Goal: Task Accomplishment & Management: Manage account settings

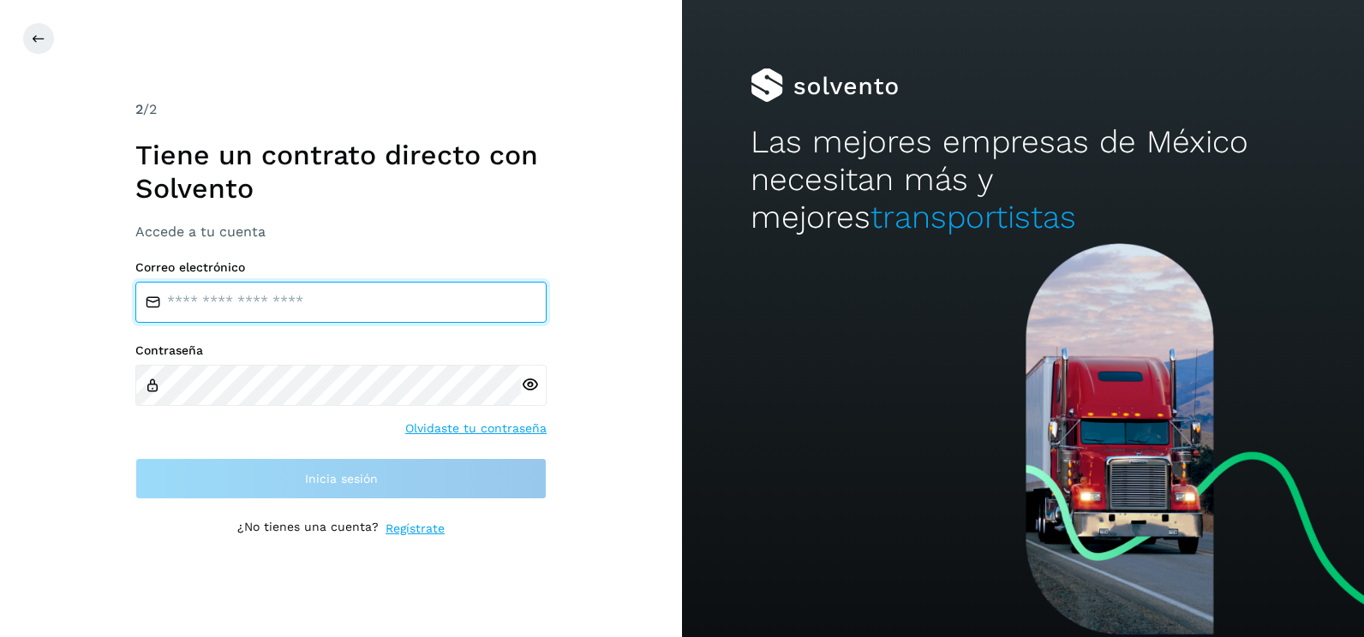
type input "**********"
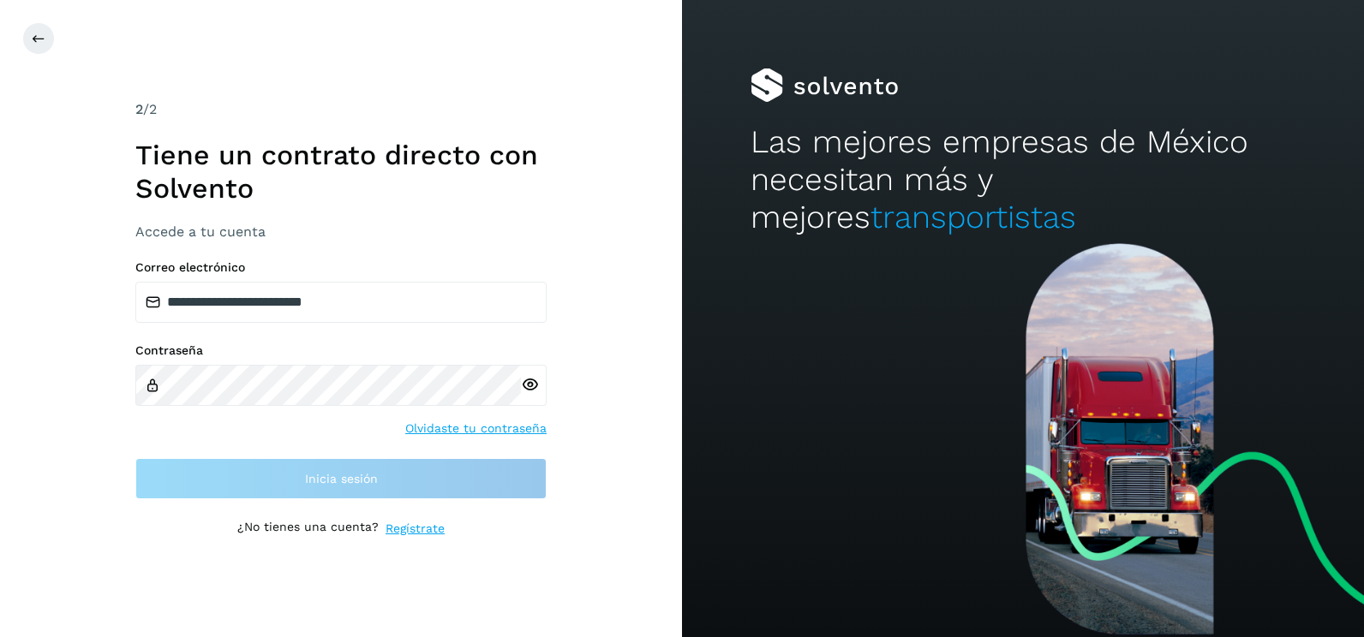
drag, startPoint x: 679, startPoint y: 330, endPoint x: 634, endPoint y: 357, distance: 53.0
click at [679, 330] on div "**********" at bounding box center [341, 318] width 682 height 637
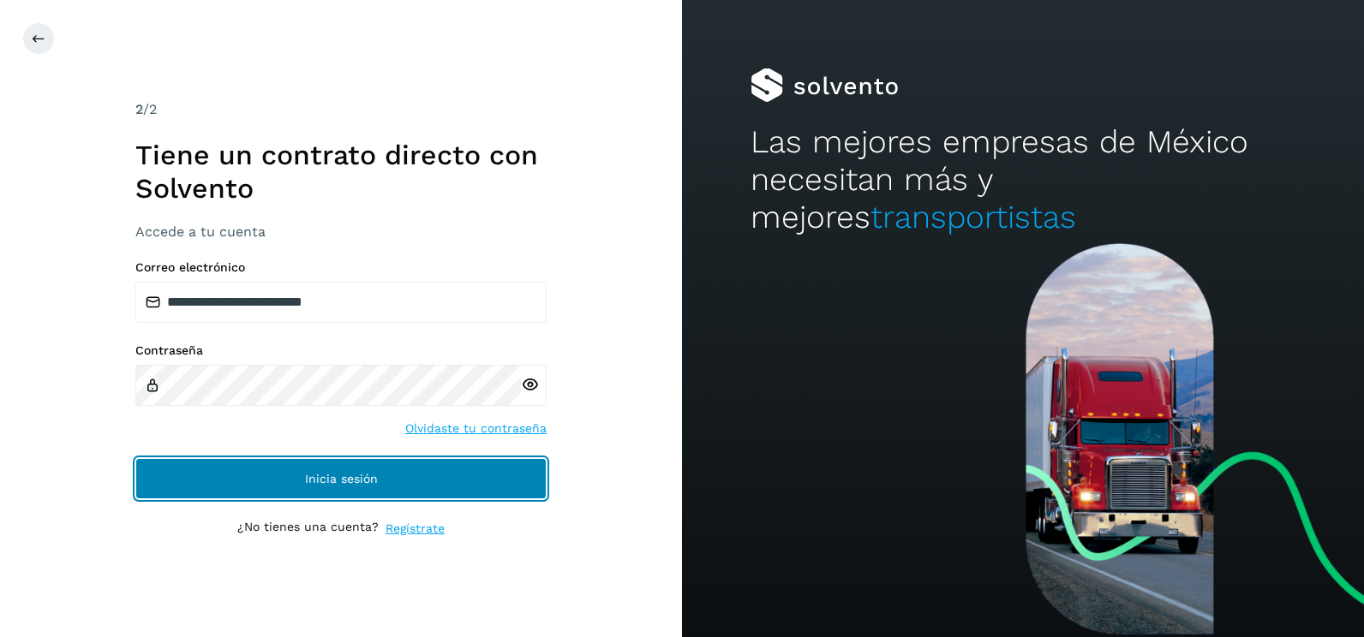
click at [524, 488] on button "Inicia sesión" at bounding box center [340, 478] width 411 height 41
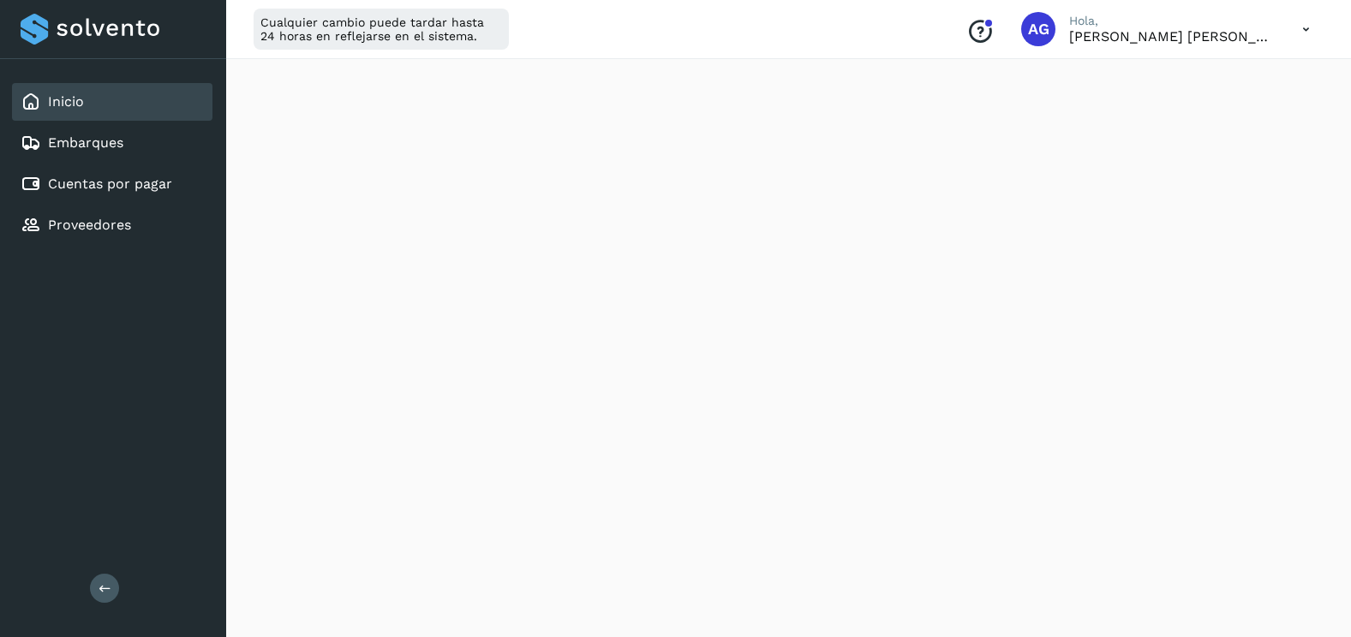
scroll to position [334, 0]
click at [183, 201] on div "Cuentas por pagar" at bounding box center [112, 184] width 201 height 38
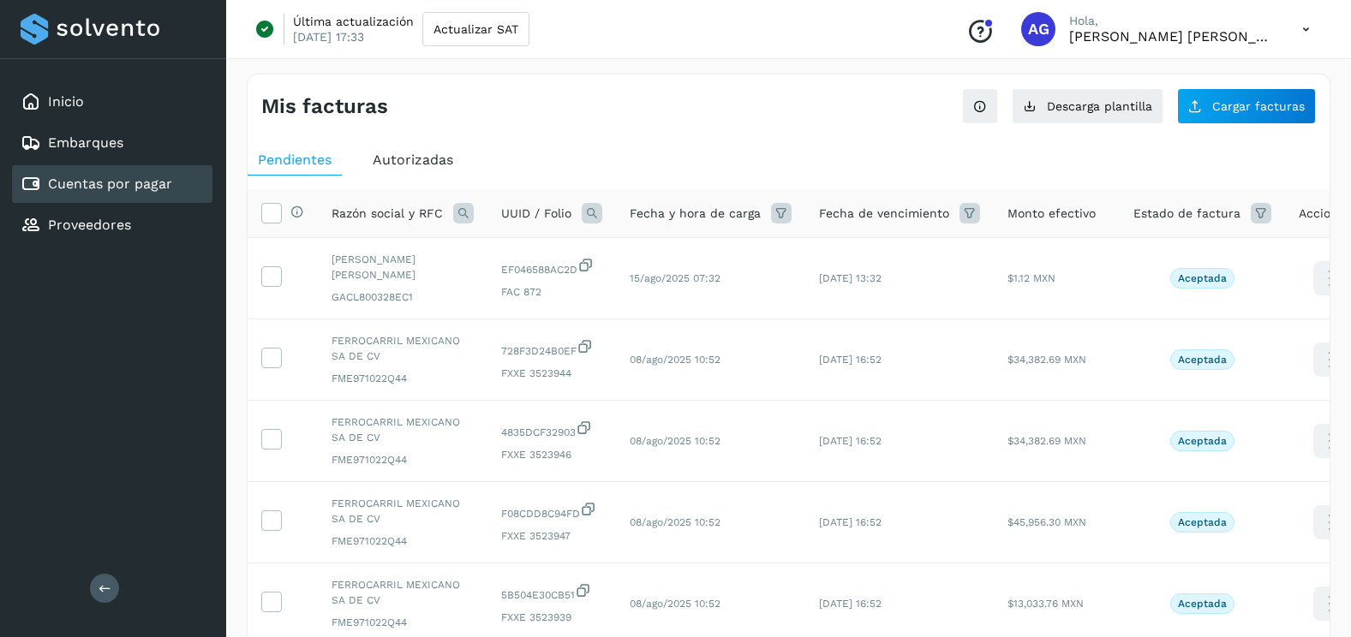
click at [418, 162] on span "Autorizadas" at bounding box center [413, 160] width 81 height 16
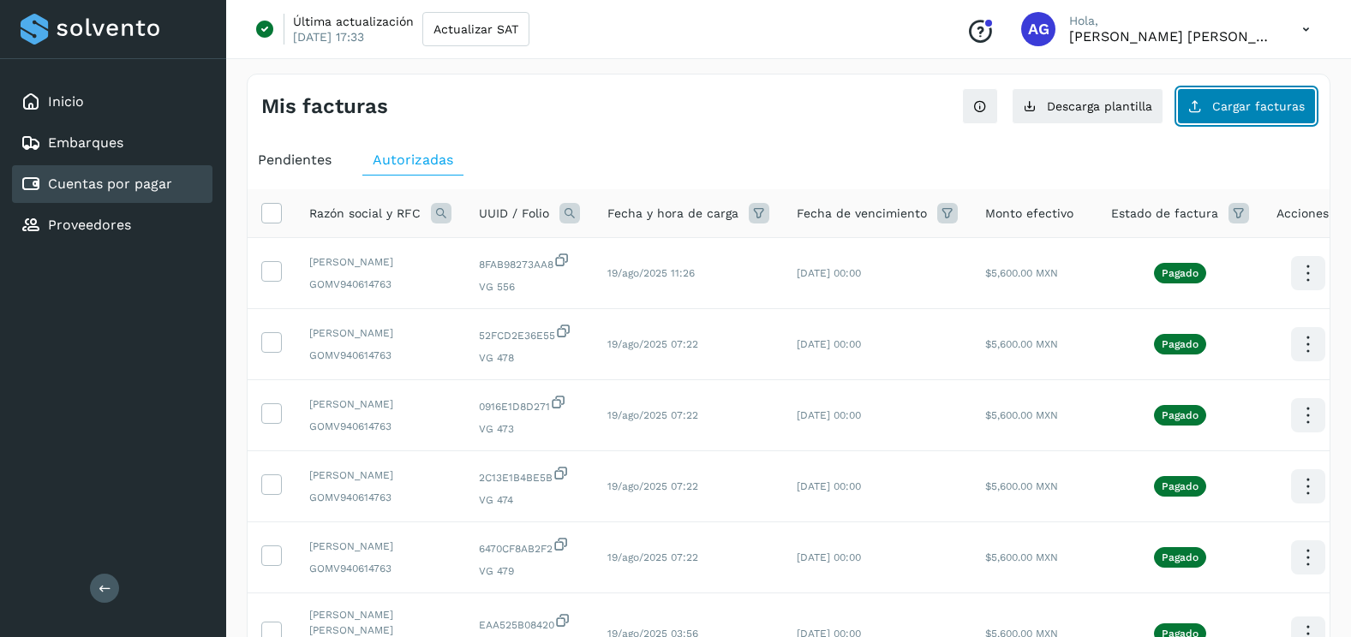
click at [1251, 93] on button "Cargar facturas" at bounding box center [1246, 106] width 139 height 36
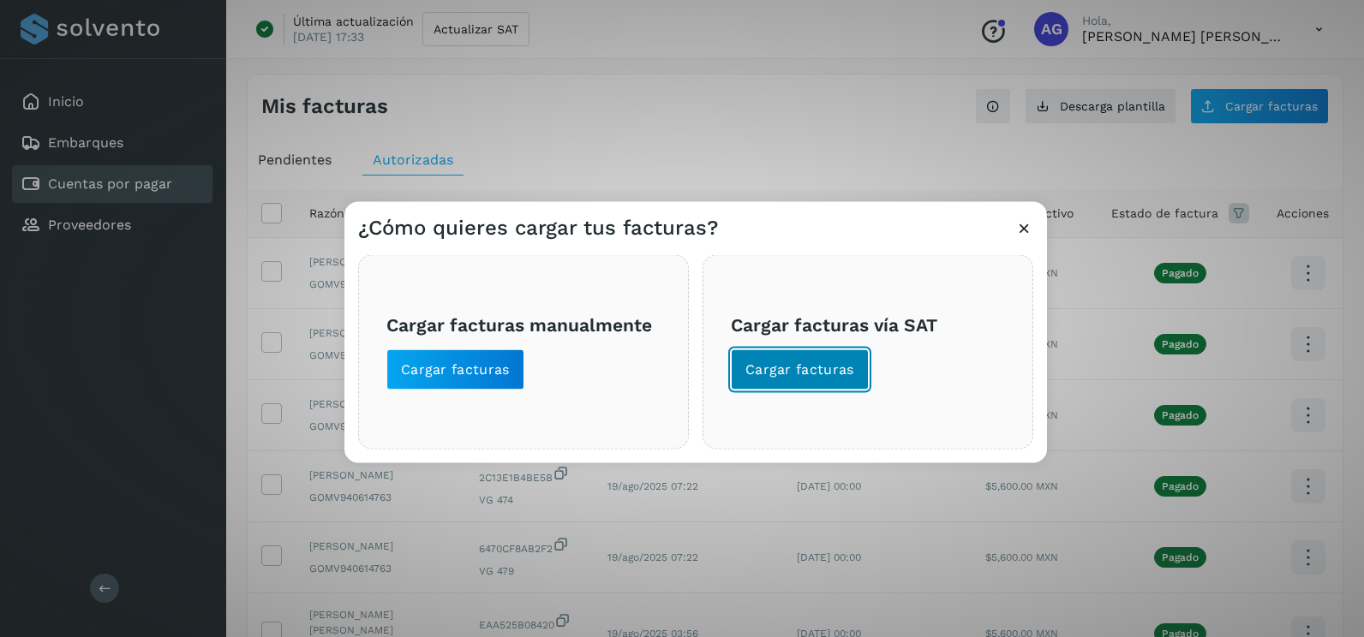
click at [830, 376] on span "Cargar facturas" at bounding box center [799, 370] width 109 height 19
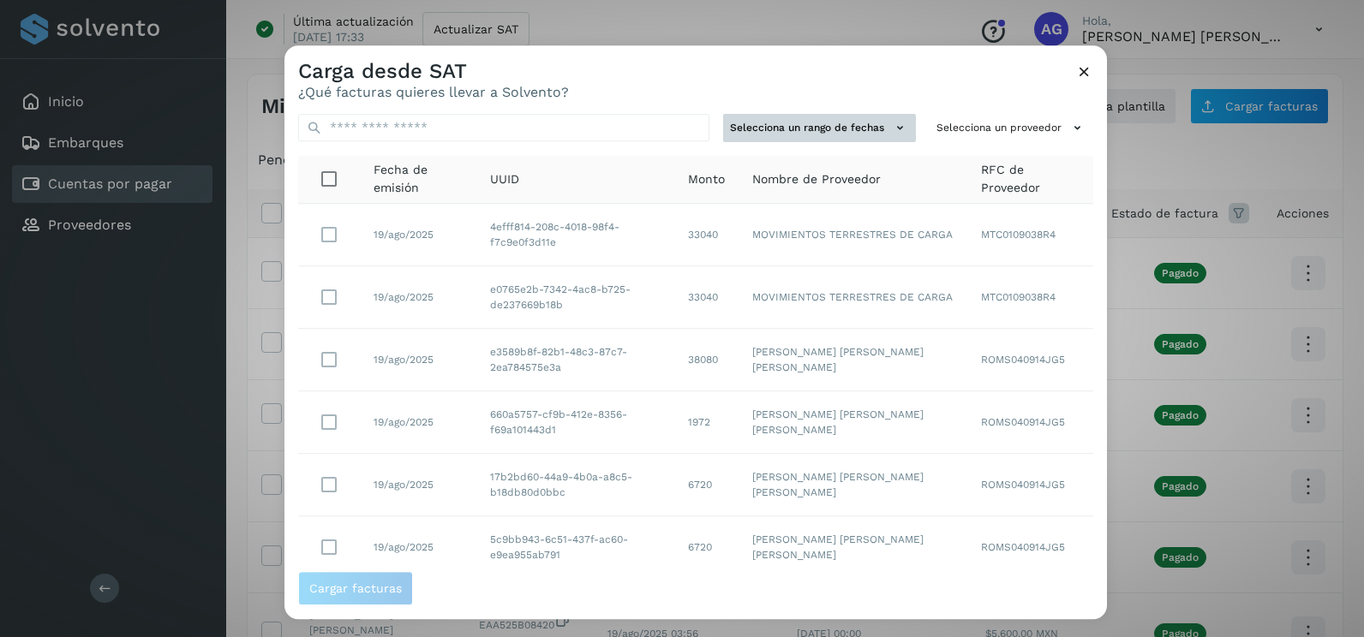
click at [891, 127] on icon at bounding box center [900, 128] width 18 height 18
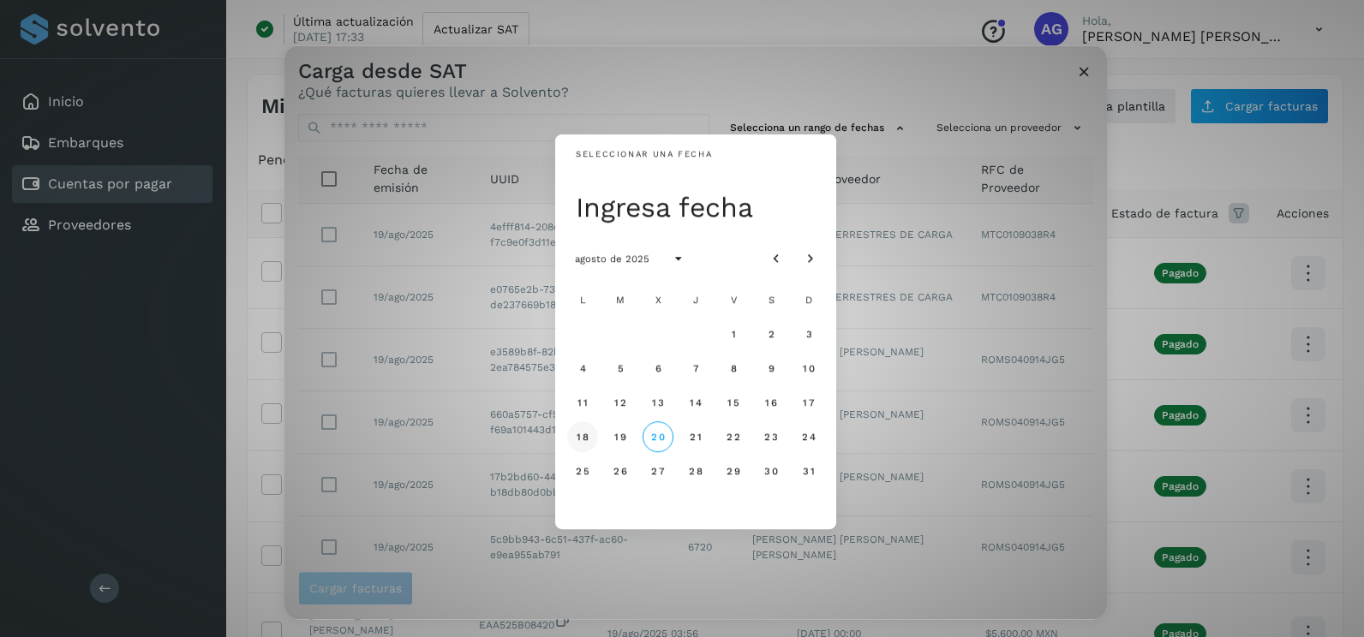
click at [573, 434] on button "18" at bounding box center [582, 437] width 31 height 31
click at [586, 439] on span "18" at bounding box center [582, 437] width 13 height 12
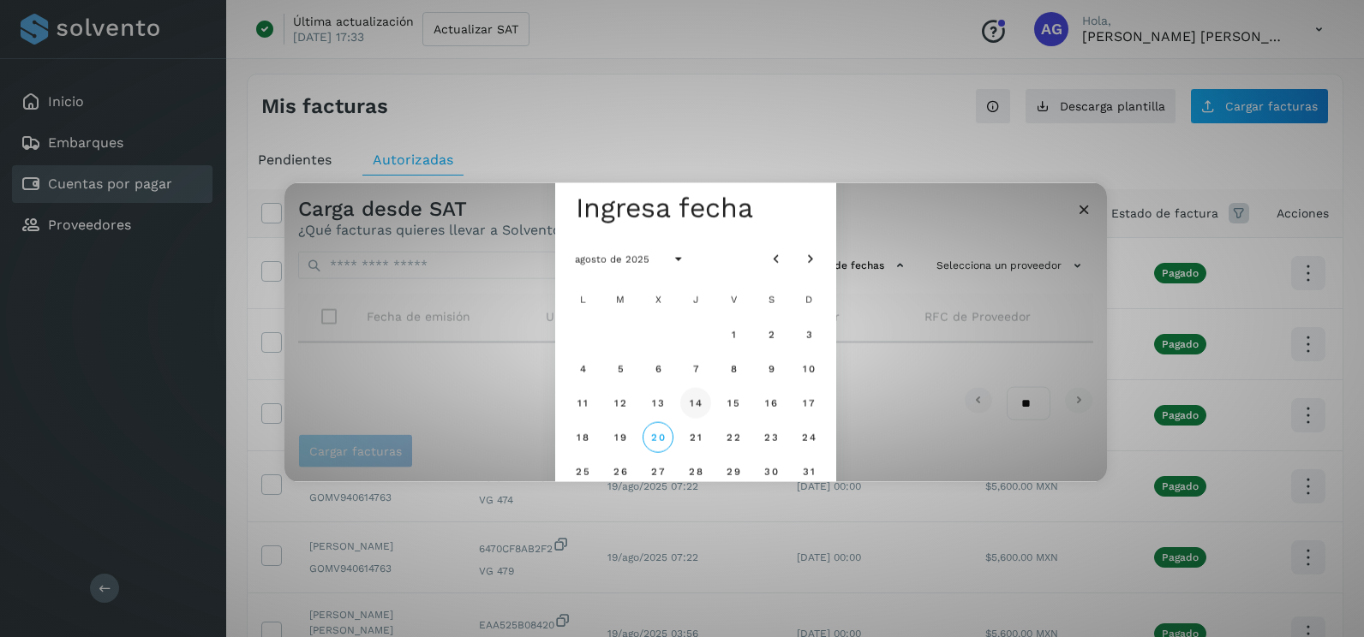
click at [694, 403] on span "14" at bounding box center [695, 403] width 13 height 12
click at [739, 401] on span "15" at bounding box center [733, 403] width 13 height 12
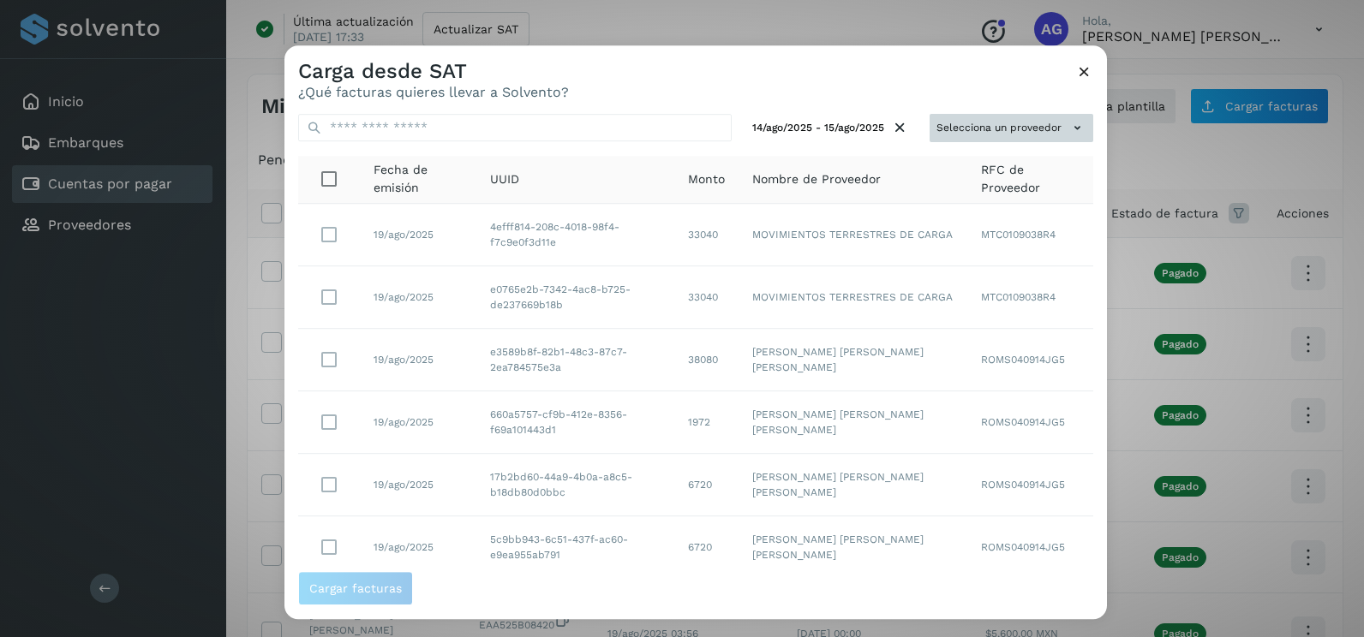
click at [1011, 124] on button "Selecciona un proveedor" at bounding box center [1012, 128] width 164 height 28
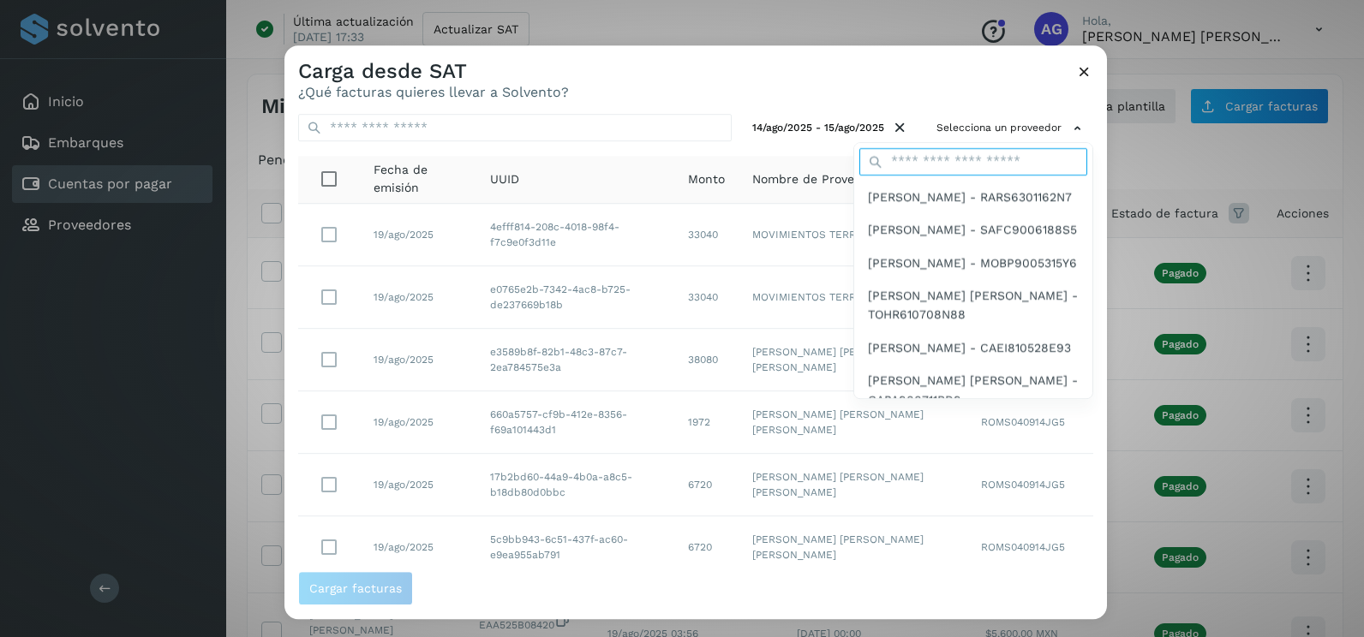
click at [963, 167] on input "text" at bounding box center [973, 161] width 228 height 27
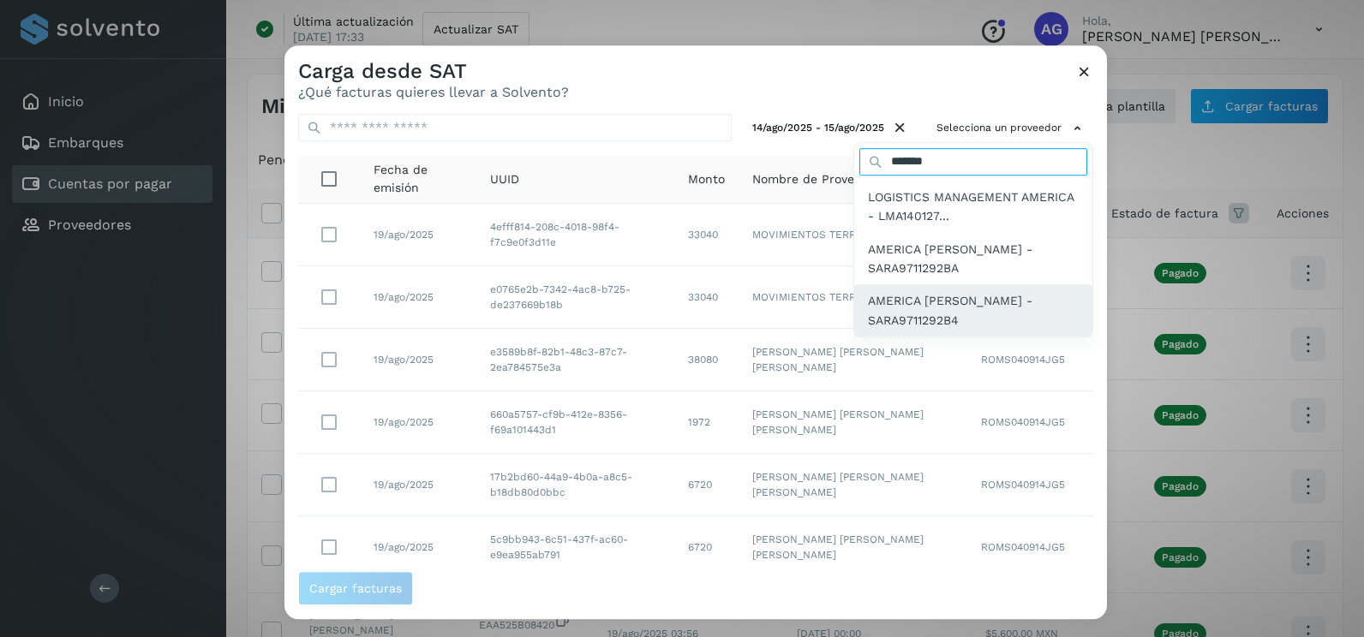
type input "*******"
click at [973, 319] on span "AMERICA [PERSON_NAME] - SARA9711292B4" at bounding box center [973, 311] width 211 height 39
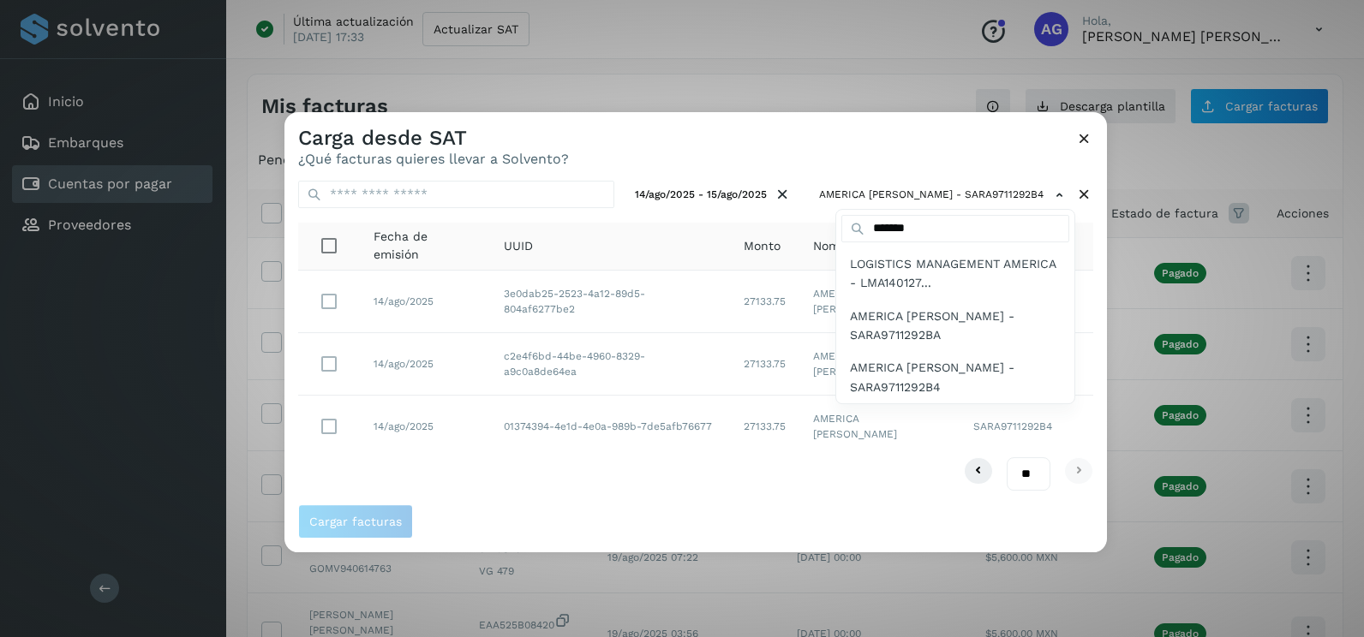
click at [1104, 326] on div at bounding box center [966, 430] width 1364 height 637
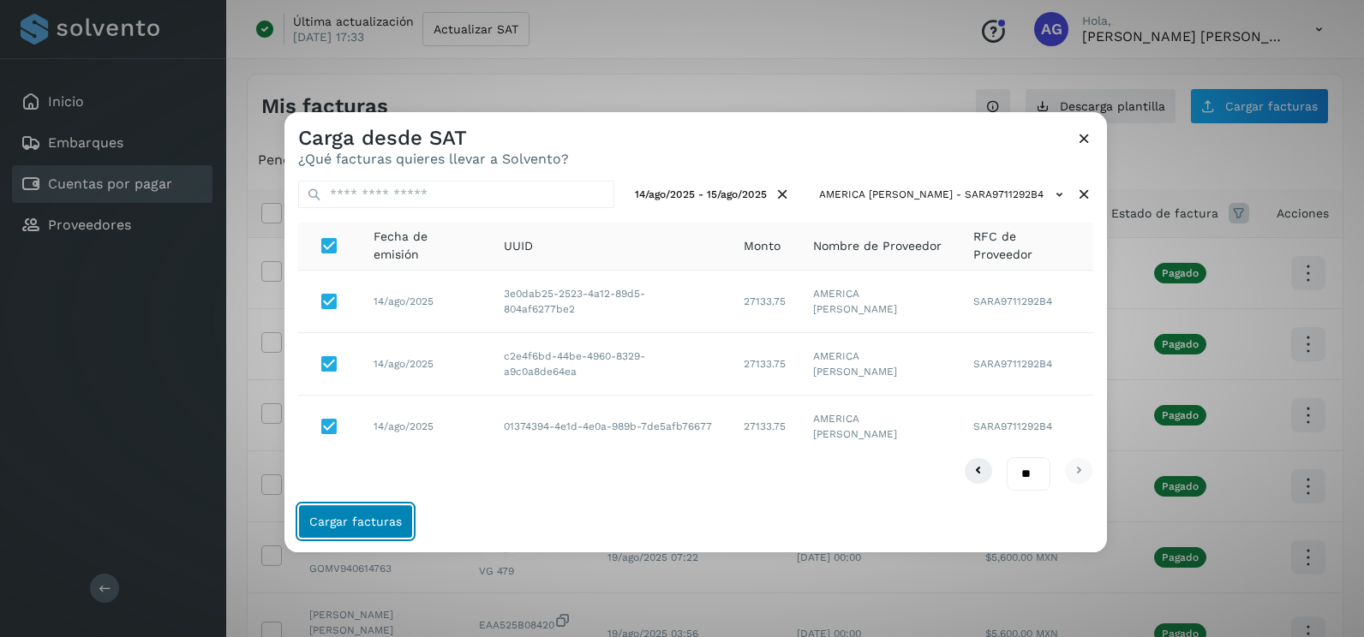
click at [393, 522] on span "Cargar facturas" at bounding box center [355, 522] width 93 height 12
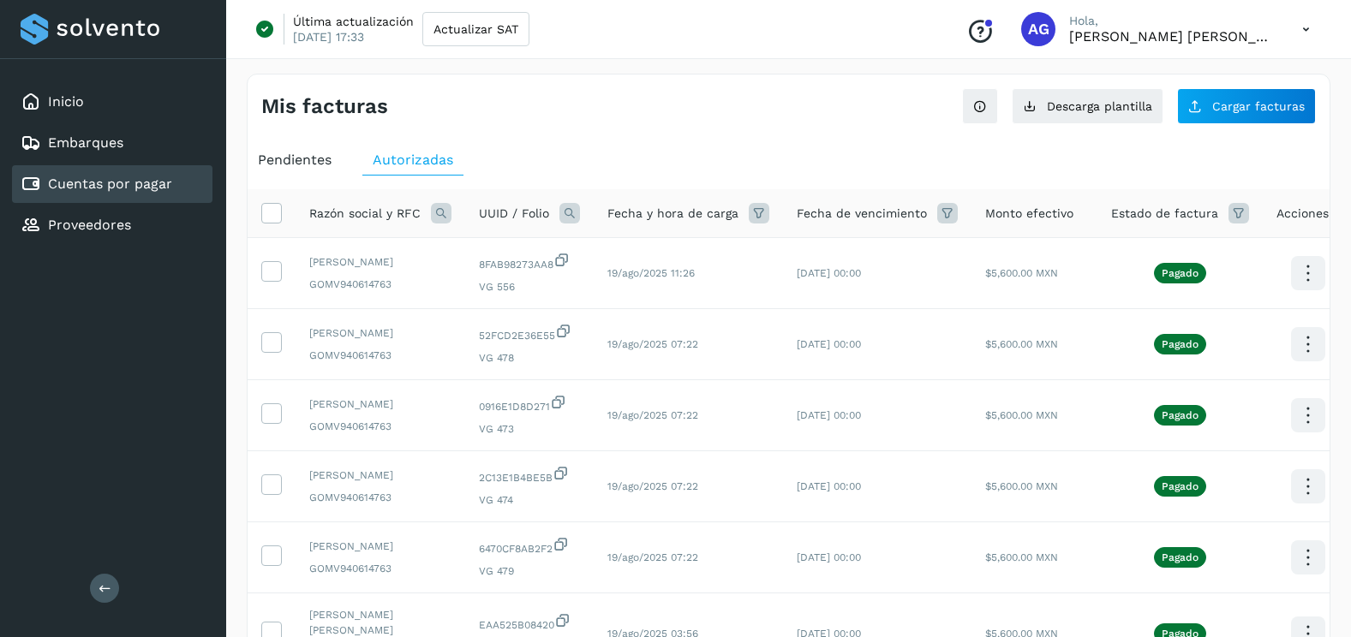
click at [308, 166] on span "Pendientes" at bounding box center [295, 160] width 74 height 16
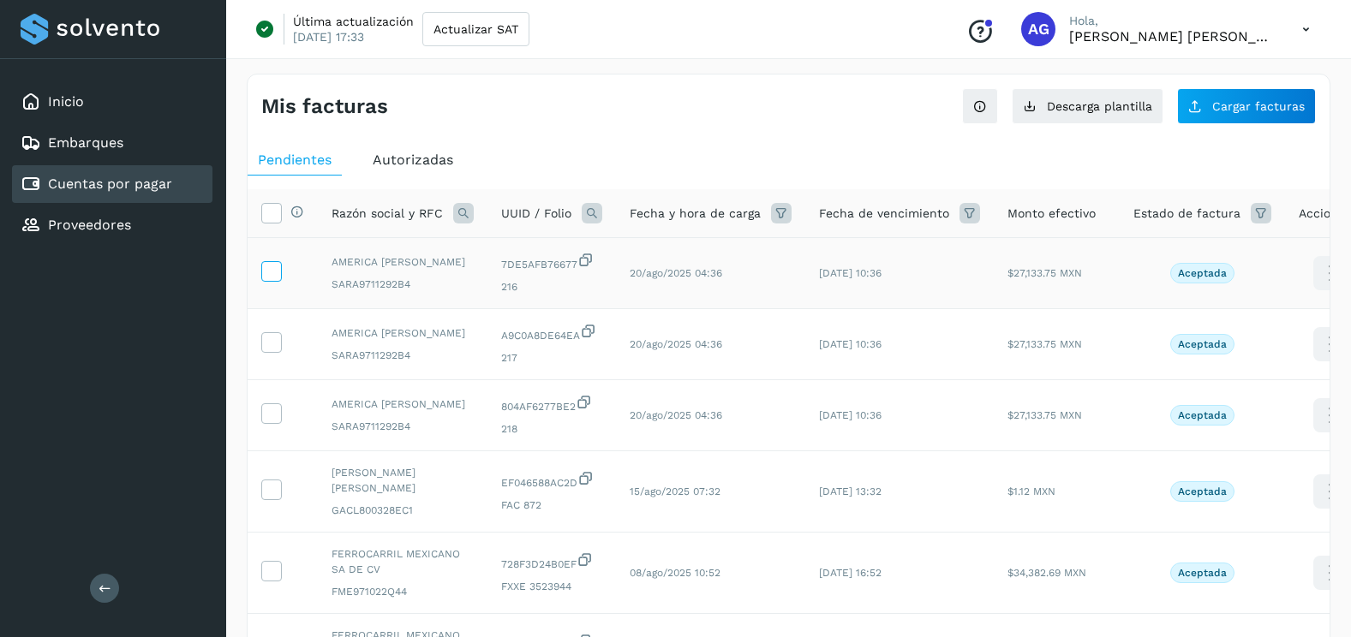
click at [268, 271] on icon at bounding box center [271, 270] width 18 height 18
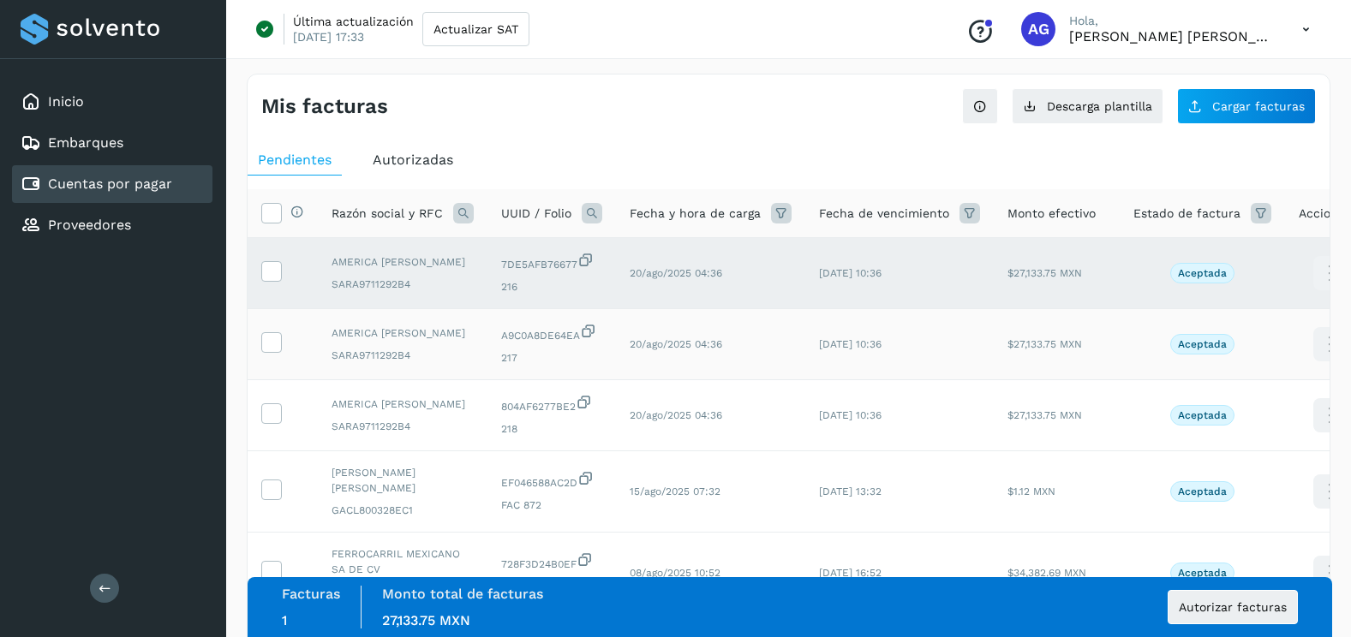
click at [269, 360] on td at bounding box center [283, 344] width 70 height 71
click at [276, 329] on td at bounding box center [283, 344] width 70 height 71
click at [277, 355] on td at bounding box center [283, 344] width 70 height 71
click at [275, 346] on icon at bounding box center [271, 341] width 18 height 18
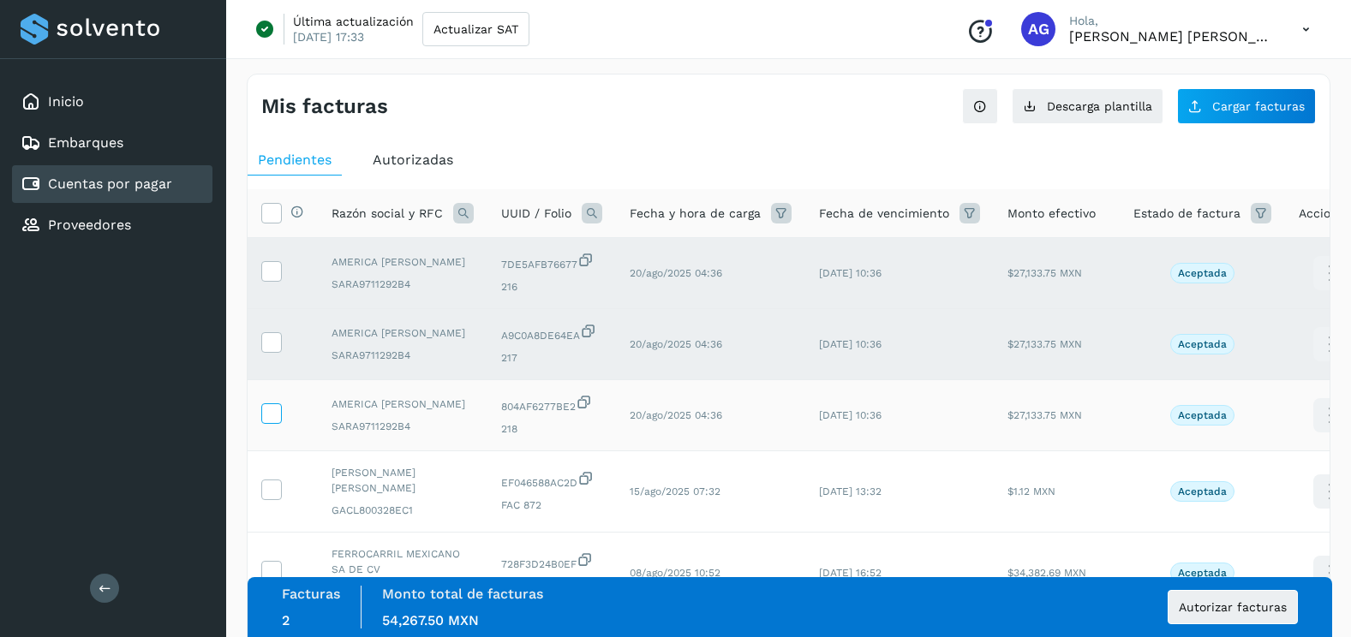
click at [278, 416] on icon at bounding box center [271, 413] width 18 height 18
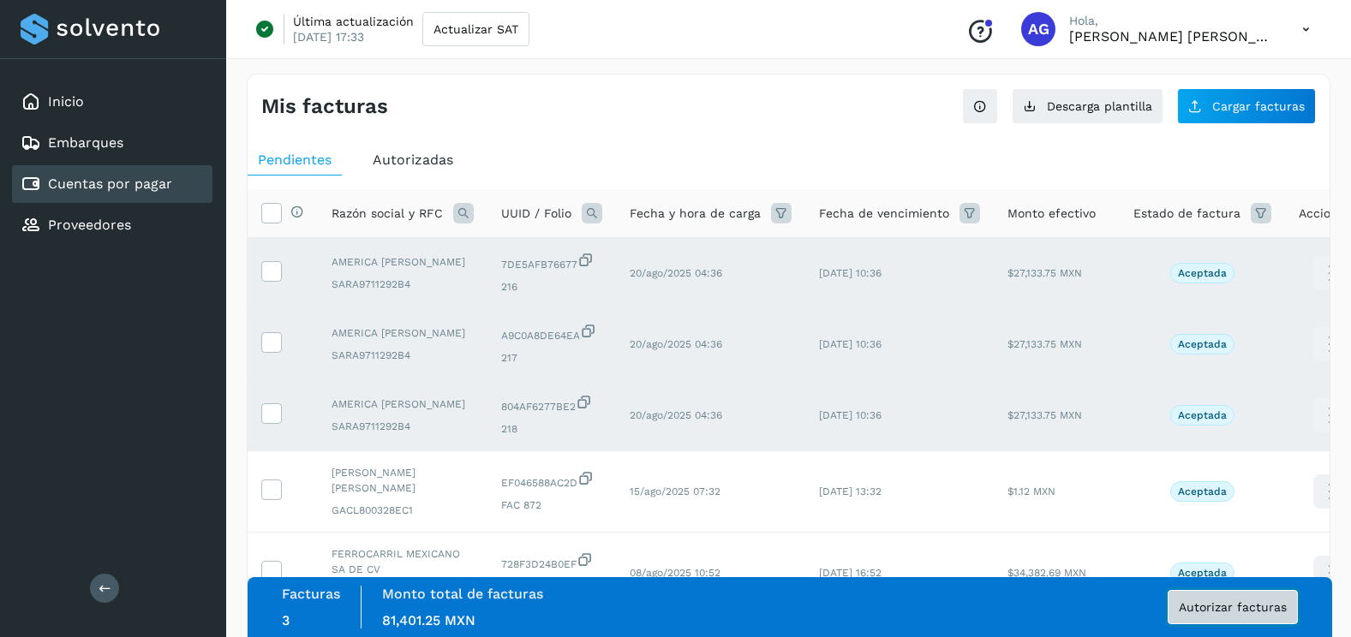
click at [1275, 621] on button "Autorizar facturas" at bounding box center [1233, 607] width 130 height 34
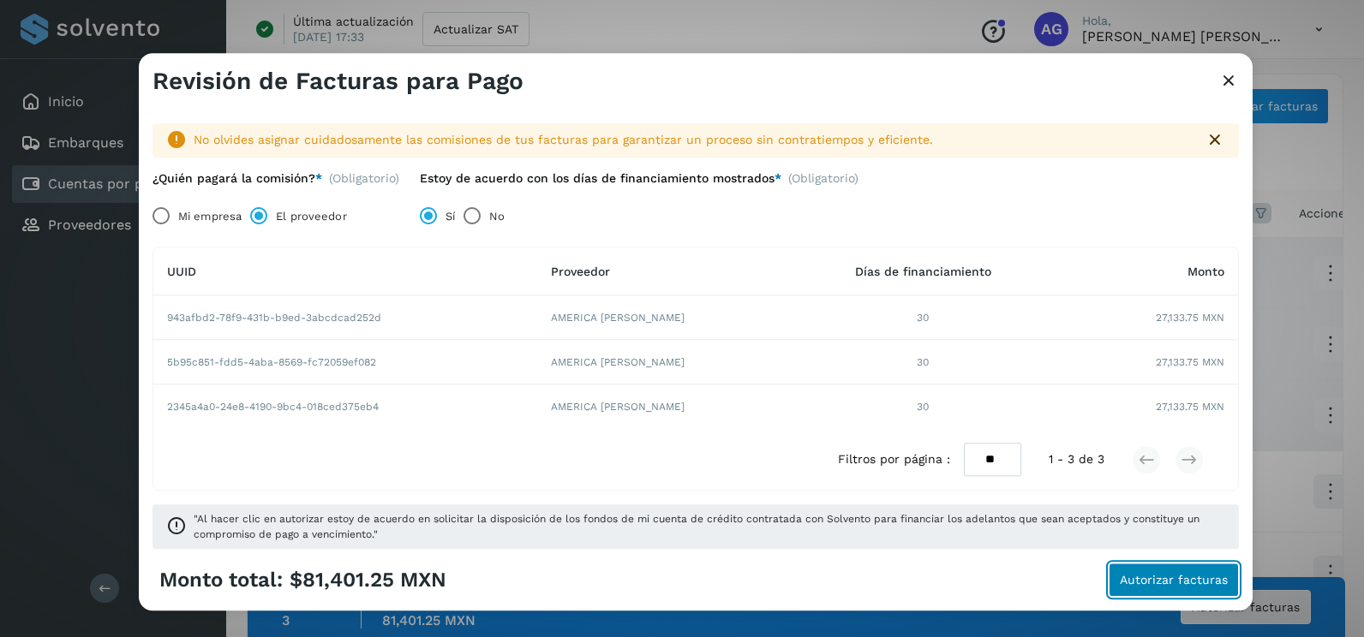
click at [1158, 588] on button "Autorizar facturas" at bounding box center [1174, 581] width 130 height 34
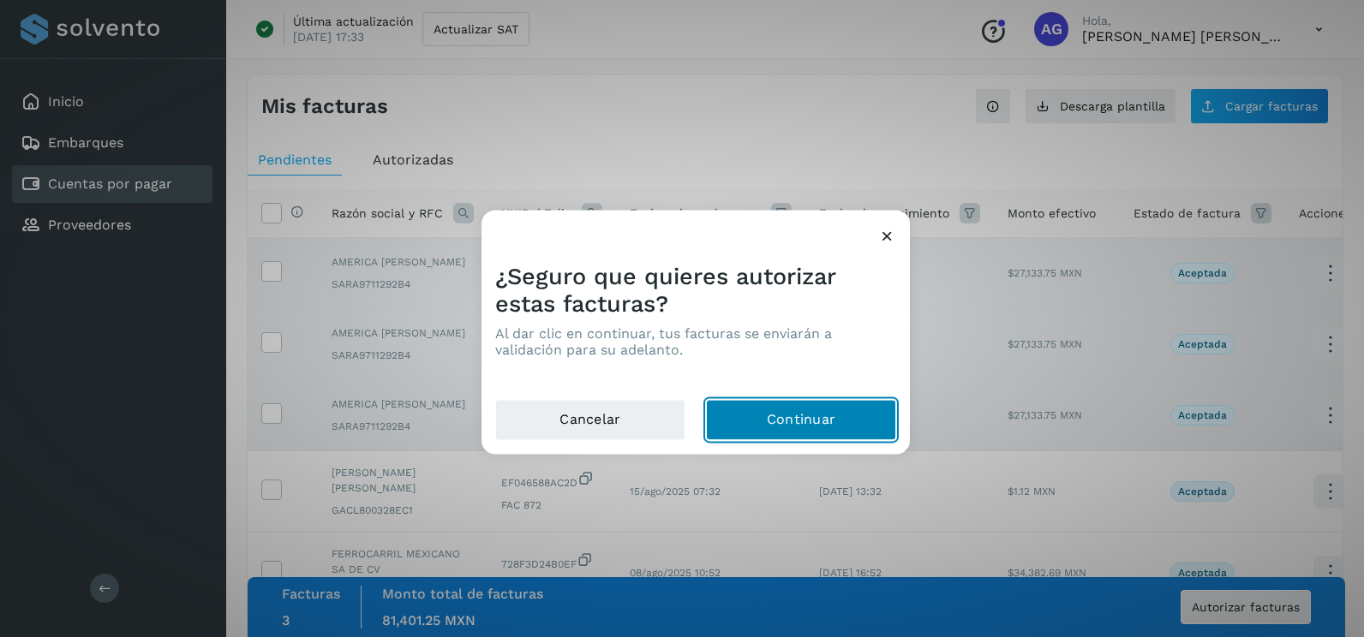
click at [727, 416] on button "Continuar" at bounding box center [801, 420] width 190 height 41
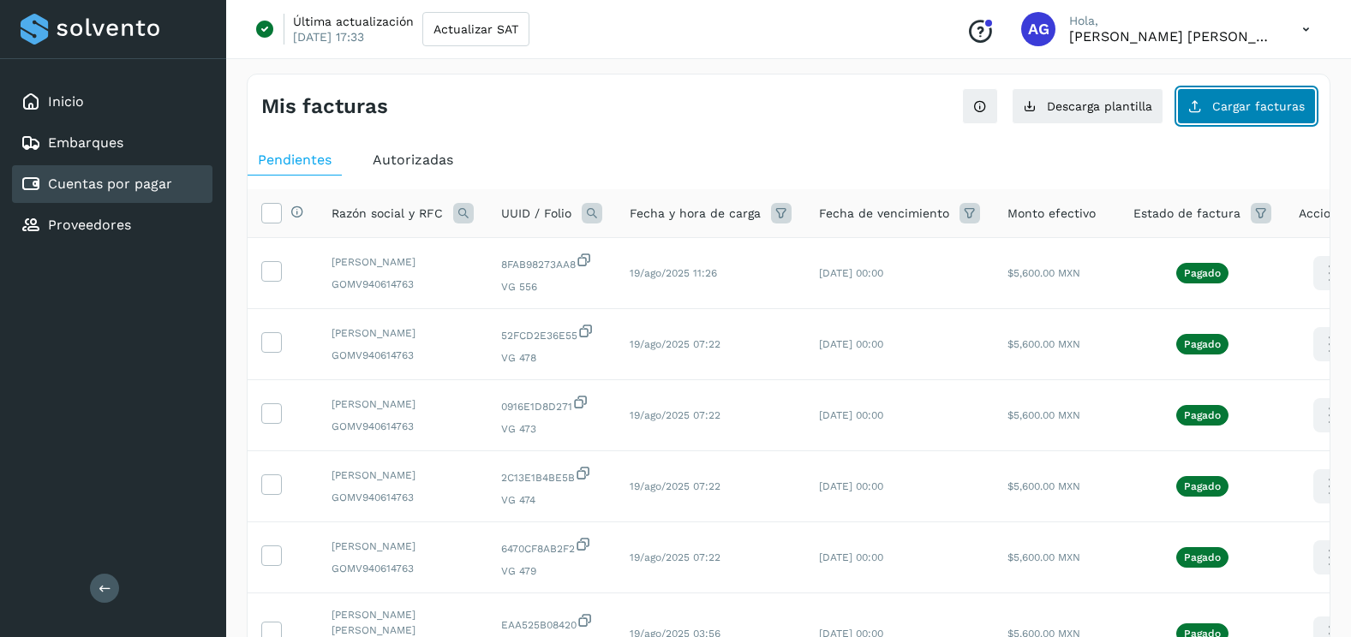
click at [1194, 105] on icon at bounding box center [1195, 106] width 14 height 14
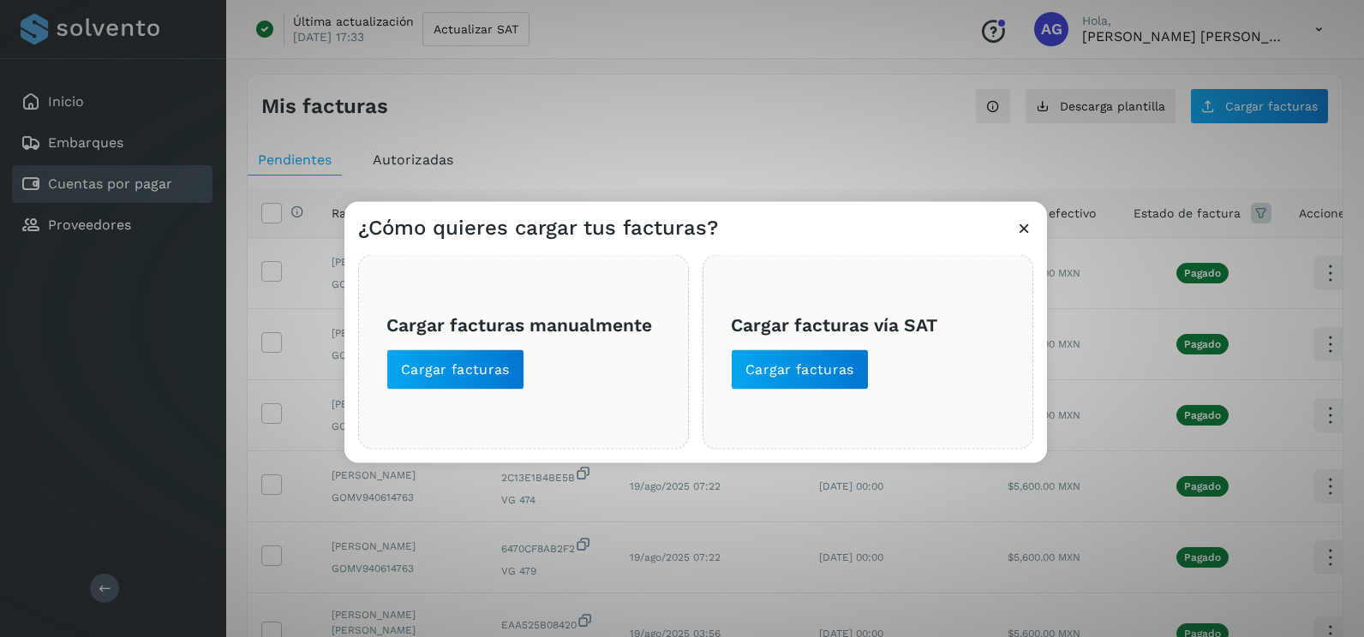
click at [1033, 220] on div "¿Cómo quieres cargar tus facturas?" at bounding box center [695, 221] width 703 height 39
click at [1025, 232] on icon at bounding box center [1024, 228] width 18 height 18
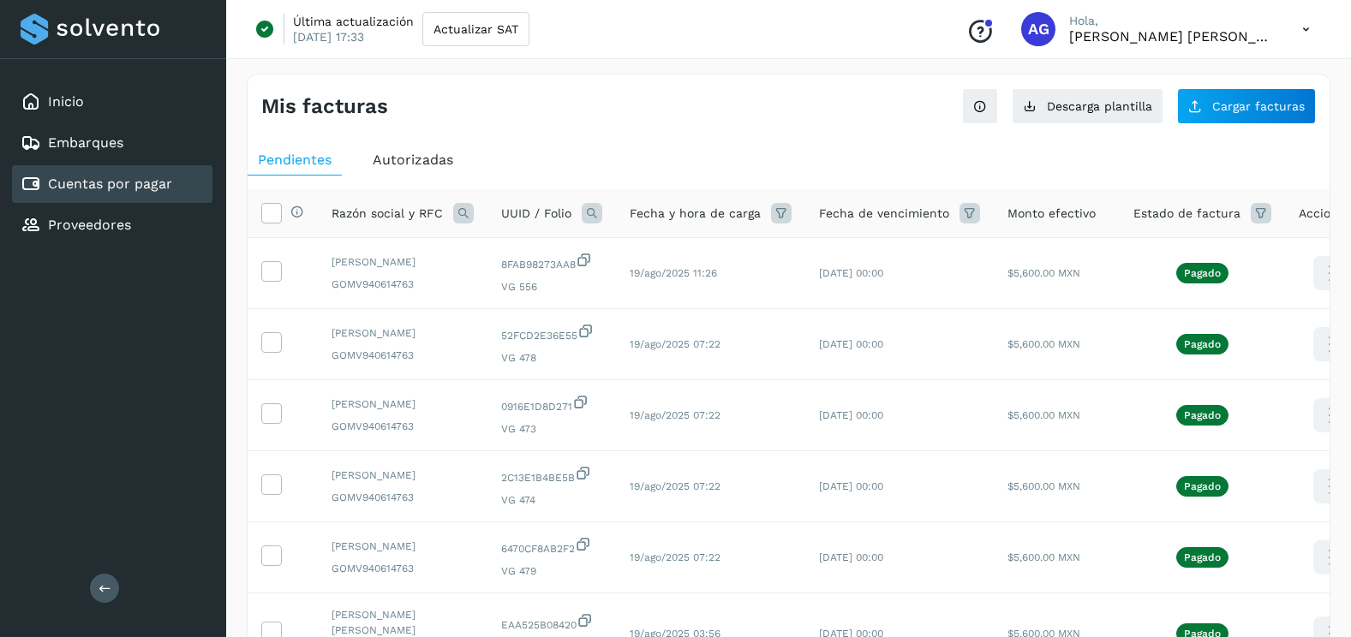
click at [296, 167] on span "Pendientes" at bounding box center [295, 160] width 74 height 16
